Goal: Information Seeking & Learning: Learn about a topic

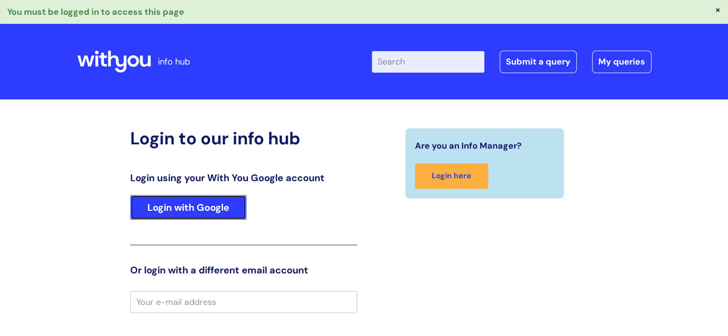
click at [219, 203] on link "Login with Google" at bounding box center [188, 207] width 116 height 25
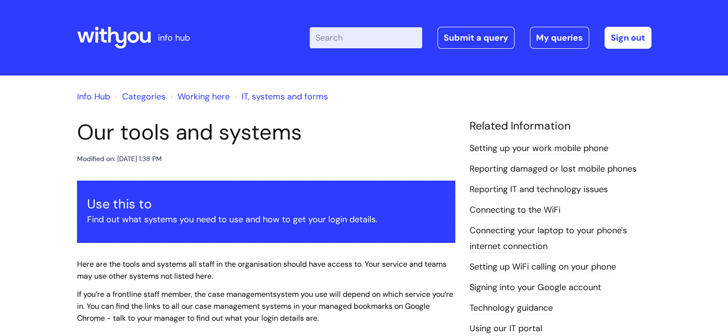
click at [361, 37] on input "Enter your search term here..." at bounding box center [366, 37] width 112 height 21
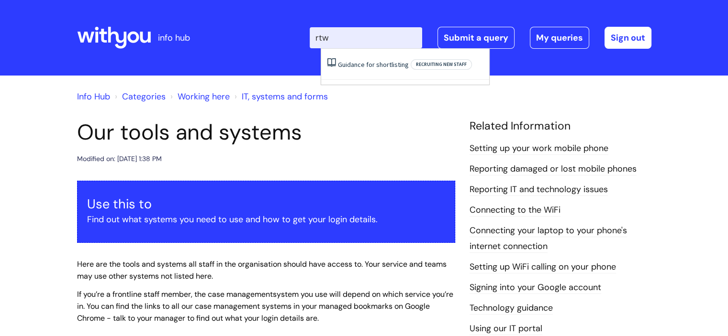
type input "rtw"
click button "Search" at bounding box center [0, 0] width 0 height 0
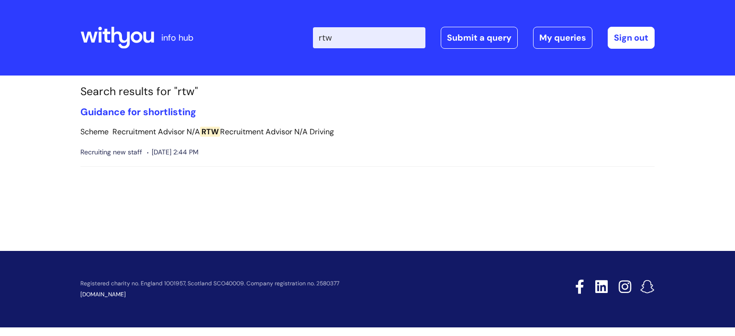
drag, startPoint x: 364, startPoint y: 34, endPoint x: 319, endPoint y: 34, distance: 45.0
click at [319, 34] on div "Enter your search term here... rtw Search Submit a query My queries Welcome Sia…" at bounding box center [439, 38] width 432 height 56
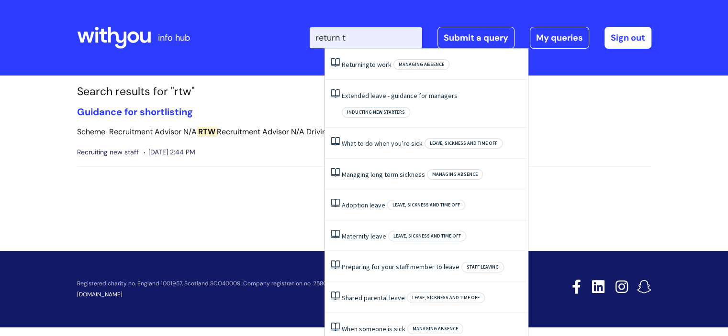
type input "return to"
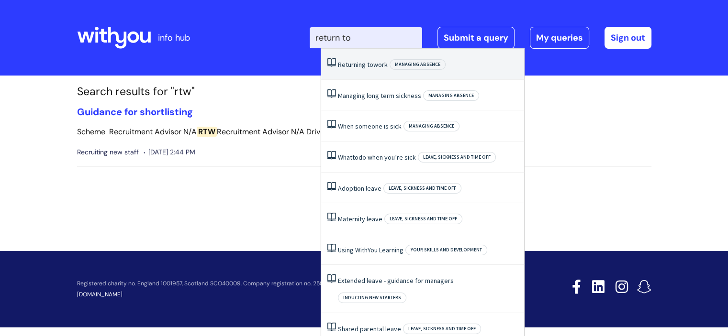
click at [400, 67] on span "Managing absence" at bounding box center [417, 64] width 56 height 11
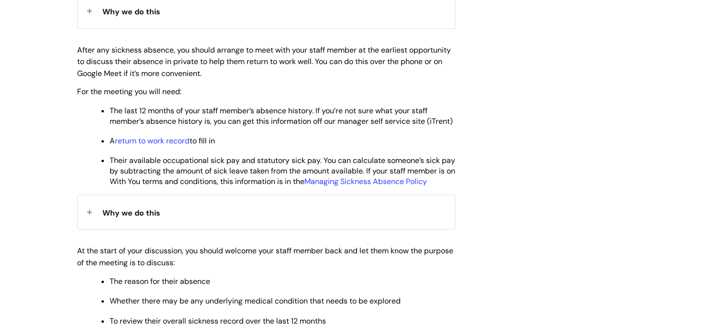
scroll to position [526, 0]
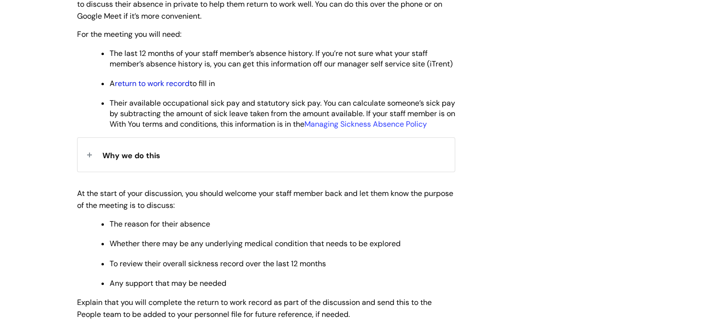
click at [183, 89] on link "return to work record" at bounding box center [152, 83] width 75 height 10
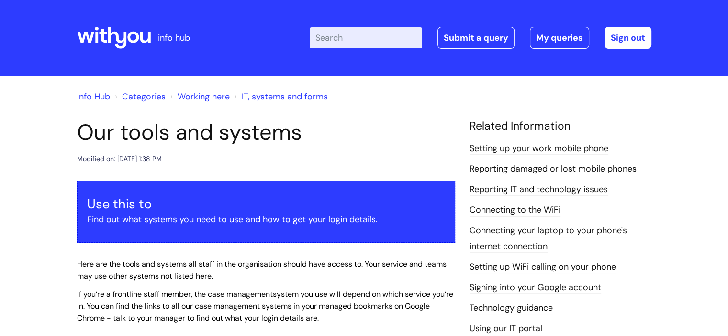
click at [351, 42] on input "Enter your search term here..." at bounding box center [366, 37] width 112 height 21
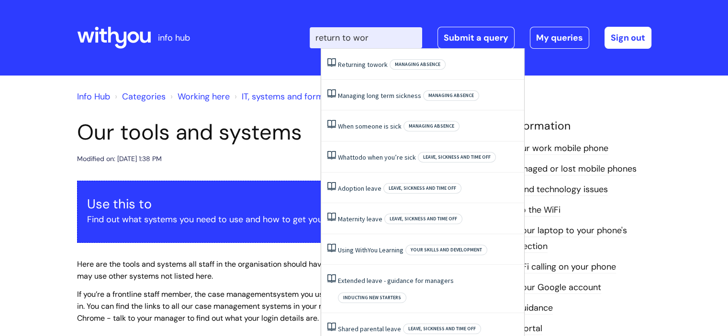
type input "return to work"
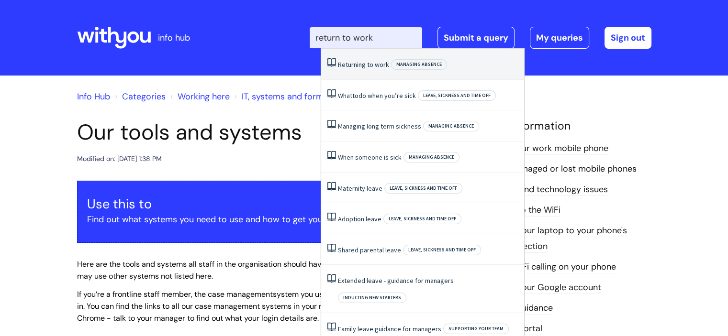
click at [371, 67] on span "to" at bounding box center [370, 64] width 6 height 9
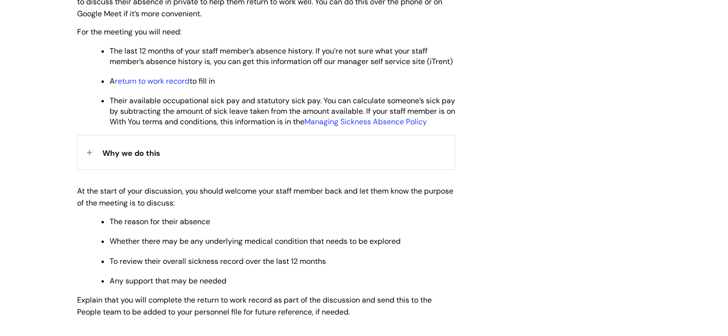
scroll to position [431, 0]
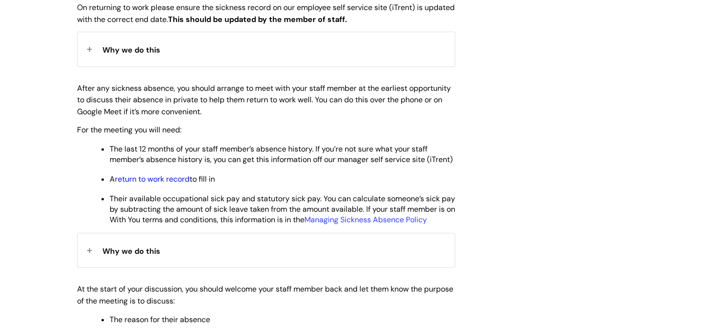
click at [168, 184] on link "return to work record" at bounding box center [152, 179] width 75 height 10
